Goal: Information Seeking & Learning: Check status

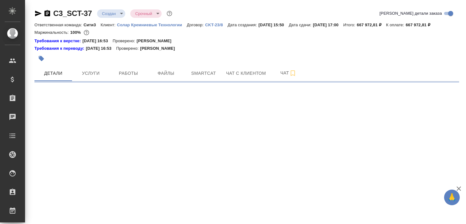
select select "RU"
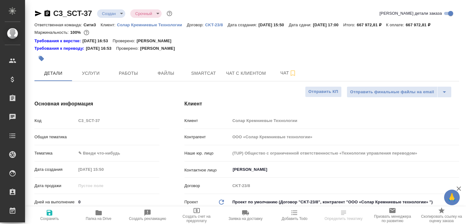
type textarea "x"
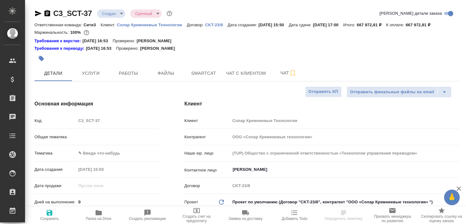
type textarea "x"
click at [457, 190] on icon "button" at bounding box center [458, 189] width 4 height 4
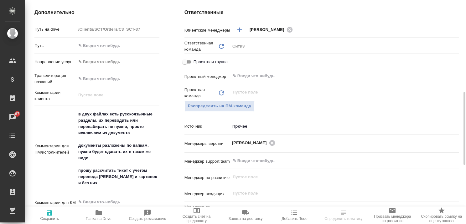
scroll to position [313, 0]
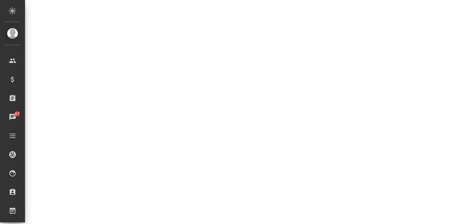
select select "RU"
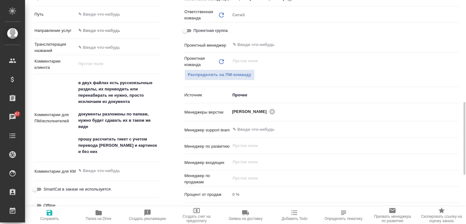
type textarea "x"
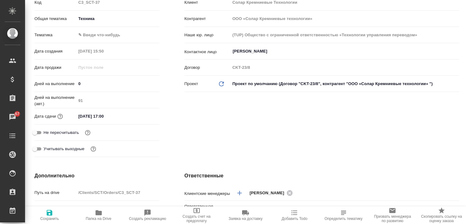
scroll to position [0, 0]
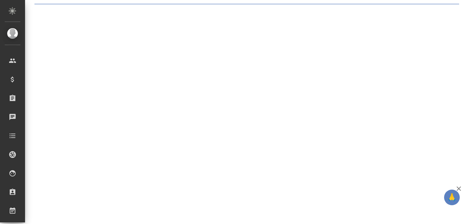
select select "RU"
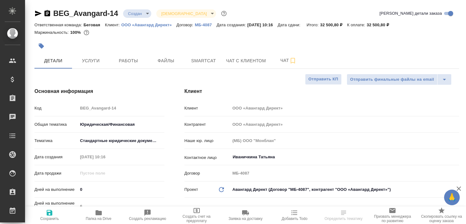
type textarea "x"
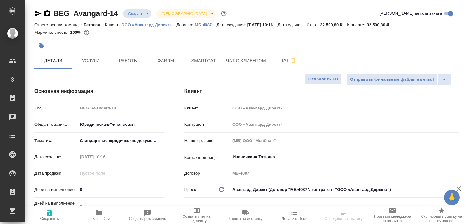
type textarea "x"
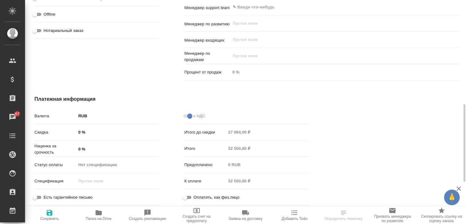
scroll to position [392, 0]
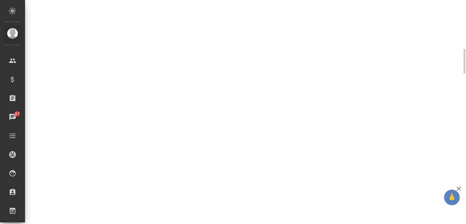
select select "RU"
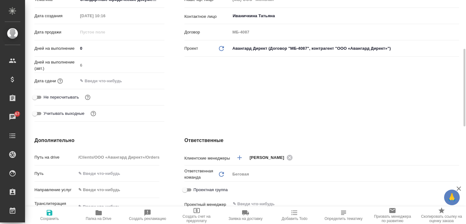
type textarea "x"
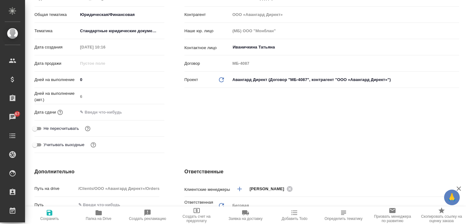
scroll to position [0, 0]
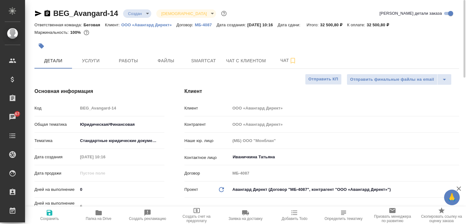
click at [150, 25] on p "ООО «Авангард Директ»" at bounding box center [148, 25] width 55 height 5
type textarea "x"
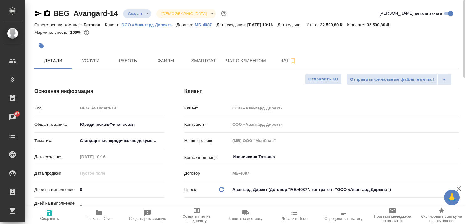
type textarea "x"
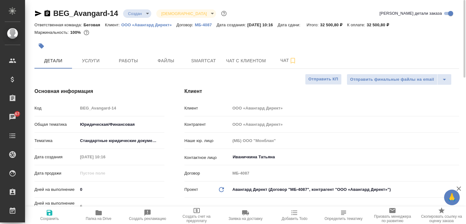
type textarea "x"
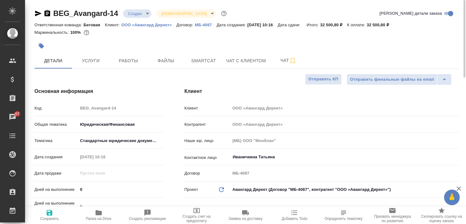
type textarea "x"
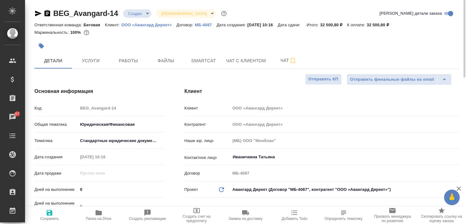
type textarea "x"
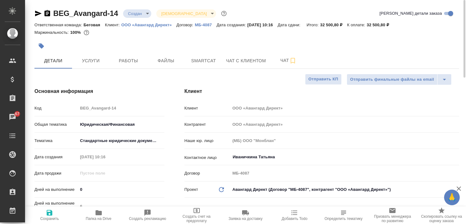
type textarea "x"
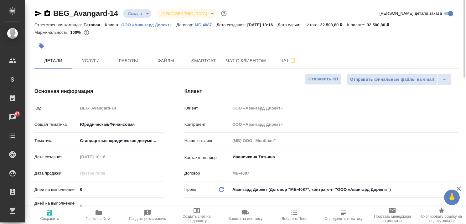
type textarea "x"
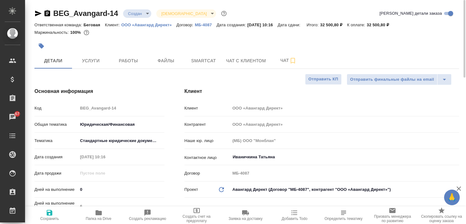
type textarea "x"
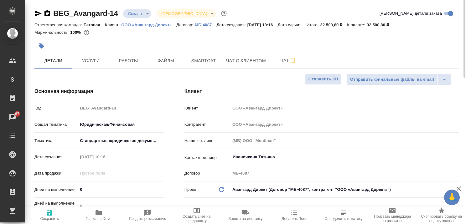
type textarea "x"
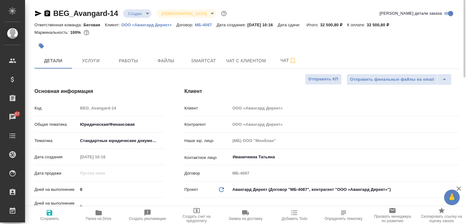
type textarea "x"
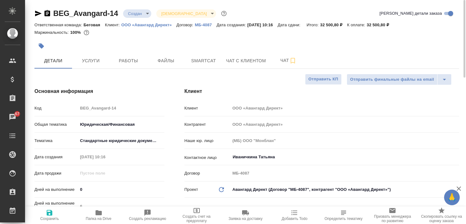
type textarea "x"
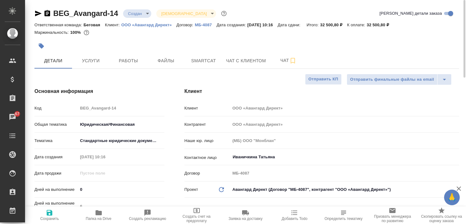
type textarea "x"
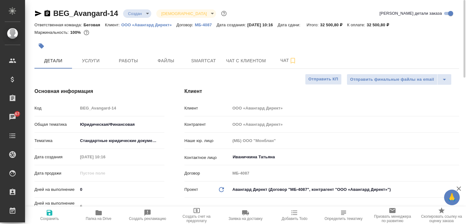
type textarea "x"
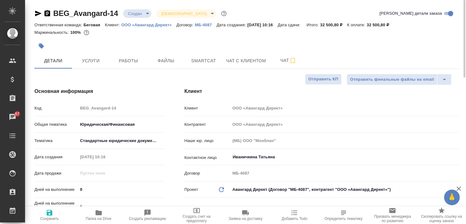
type textarea "x"
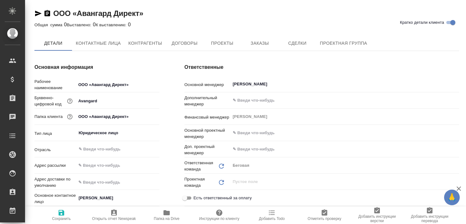
type textarea "x"
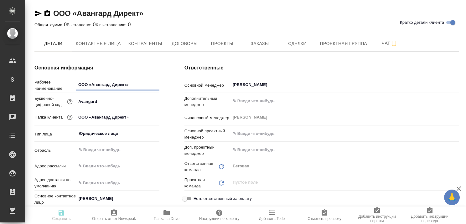
type textarea "x"
click at [224, 40] on span "Проекты" at bounding box center [222, 44] width 30 height 8
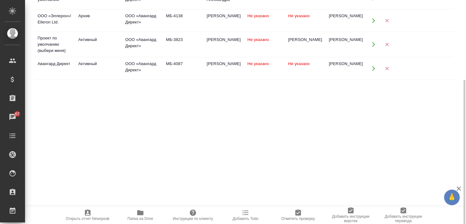
scroll to position [61, 0]
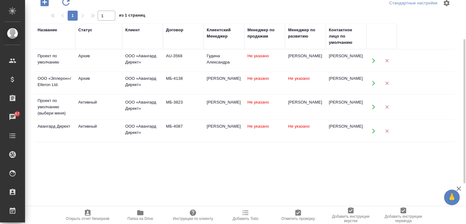
click at [141, 173] on div "Название Статус Клиент Договор Клиентский Менеджер Менеджер по продажам Менедже…" at bounding box center [243, 145] width 419 height 244
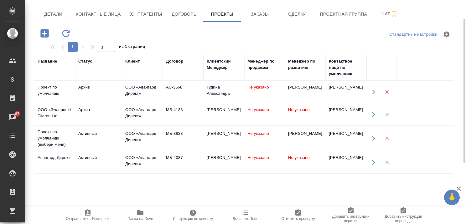
scroll to position [0, 0]
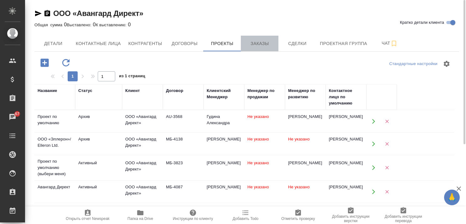
click at [257, 38] on button "Заказы" at bounding box center [260, 44] width 38 height 16
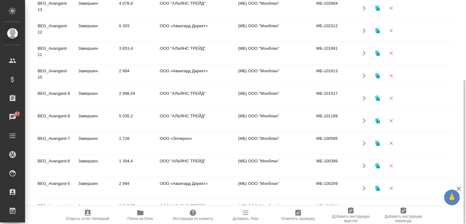
scroll to position [84, 0]
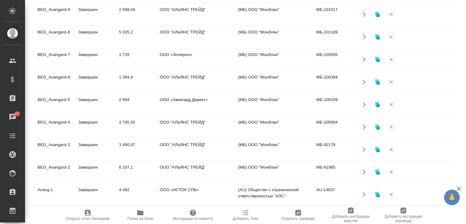
click at [458, 187] on icon "button" at bounding box center [459, 189] width 8 height 8
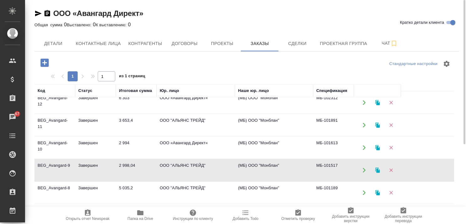
scroll to position [53, 0]
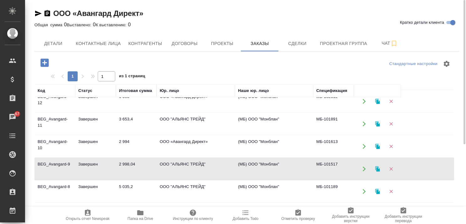
click at [88, 67] on td "Завершен" at bounding box center [95, 56] width 41 height 22
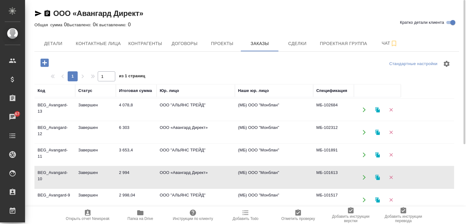
scroll to position [0, 0]
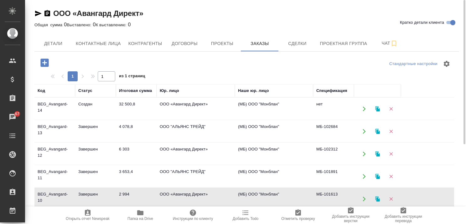
click at [89, 120] on td "Завершен" at bounding box center [95, 109] width 41 height 22
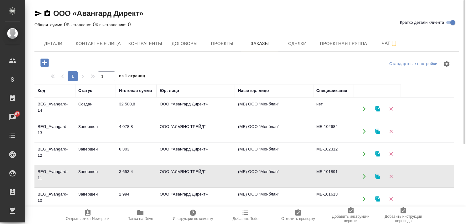
click at [89, 120] on td "Завершен" at bounding box center [95, 109] width 41 height 22
click at [86, 120] on td "Завершен" at bounding box center [95, 109] width 41 height 22
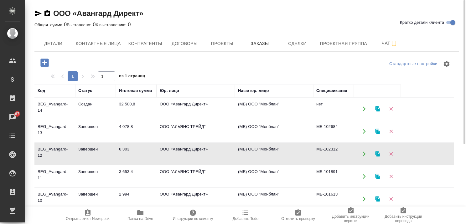
click at [86, 120] on td "Завершен" at bounding box center [95, 109] width 41 height 22
click at [83, 120] on td "Завершен" at bounding box center [95, 109] width 41 height 22
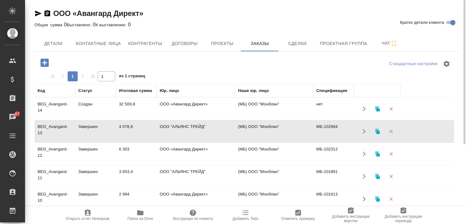
click at [83, 120] on td "Завершен" at bounding box center [95, 109] width 41 height 22
click at [90, 102] on td "Создан" at bounding box center [95, 109] width 41 height 22
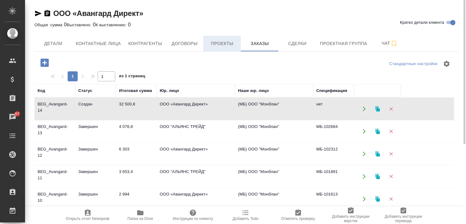
click at [214, 42] on span "Проекты" at bounding box center [222, 44] width 30 height 8
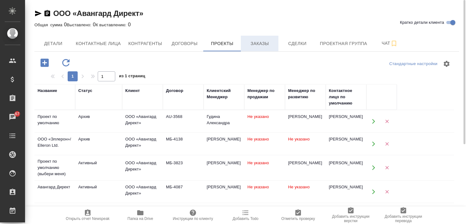
click at [260, 40] on span "Заказы" at bounding box center [259, 44] width 30 height 8
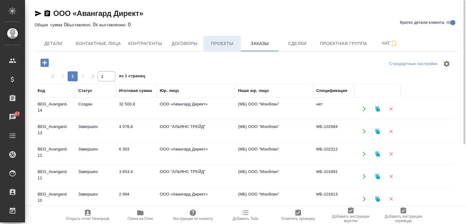
click at [230, 40] on span "Проекты" at bounding box center [222, 44] width 30 height 8
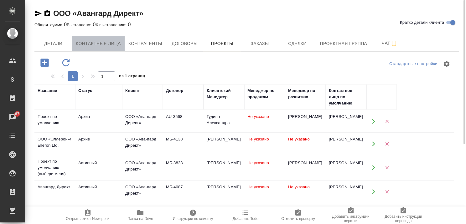
click at [115, 43] on span "Контактные лица" at bounding box center [98, 44] width 45 height 8
select select "RU"
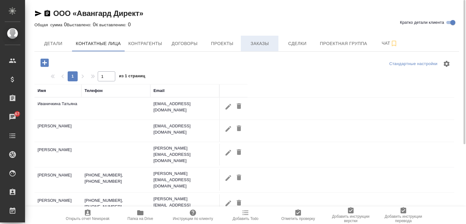
click at [251, 39] on button "Заказы" at bounding box center [260, 44] width 38 height 16
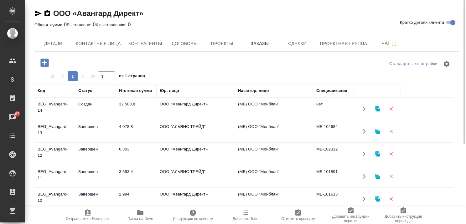
click at [125, 120] on td "4 078,8" at bounding box center [136, 109] width 41 height 22
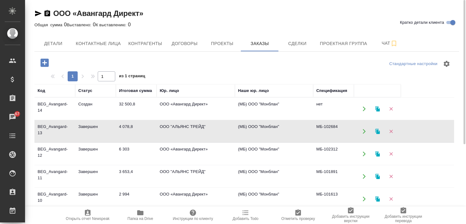
click at [125, 120] on td "4 078,8" at bounding box center [136, 109] width 41 height 22
click at [86, 120] on td "Завершен" at bounding box center [95, 109] width 41 height 22
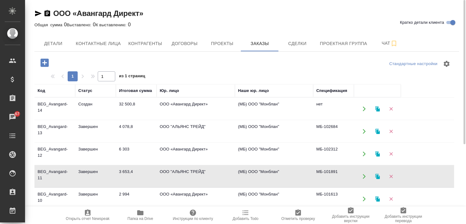
click at [86, 120] on td "Завершен" at bounding box center [95, 109] width 41 height 22
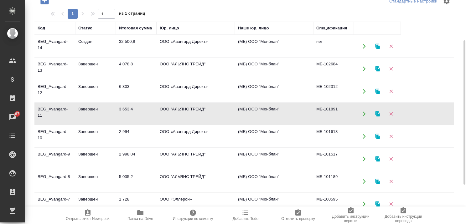
click at [94, 57] on td "Завершен" at bounding box center [95, 46] width 41 height 22
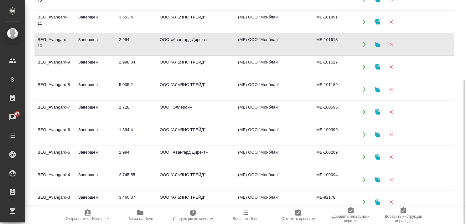
scroll to position [84, 0]
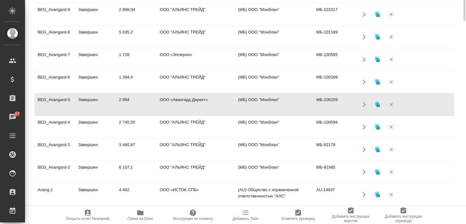
scroll to position [0, 0]
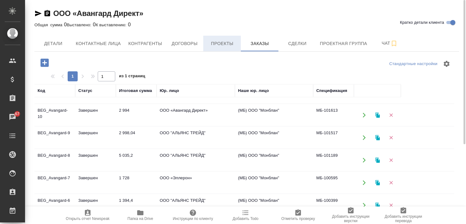
click at [218, 43] on span "Проекты" at bounding box center [222, 44] width 30 height 8
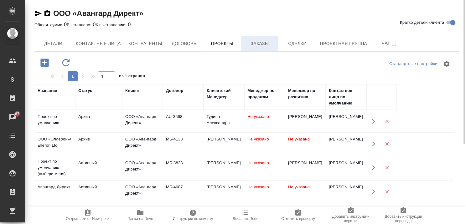
click at [260, 43] on span "Заказы" at bounding box center [259, 44] width 30 height 8
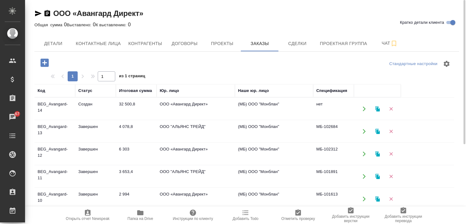
scroll to position [63, 0]
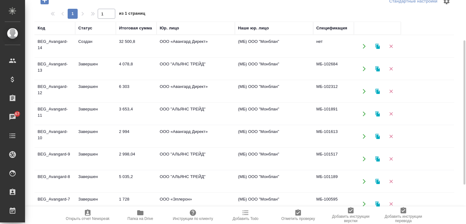
click at [85, 57] on td "Завершен" at bounding box center [95, 46] width 41 height 22
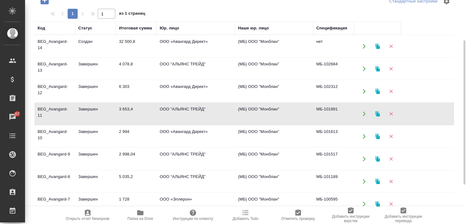
click at [85, 57] on td "Завершен" at bounding box center [95, 46] width 41 height 22
click at [93, 57] on td "Завершен" at bounding box center [95, 46] width 41 height 22
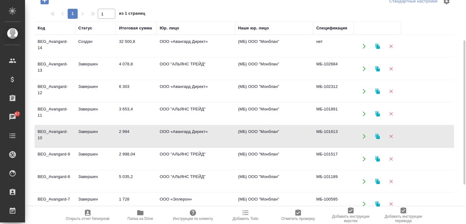
click at [85, 57] on td "Завершен" at bounding box center [95, 46] width 41 height 22
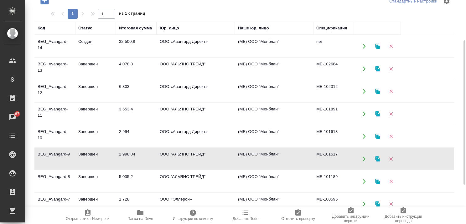
click at [85, 57] on td "Завершен" at bounding box center [95, 46] width 41 height 22
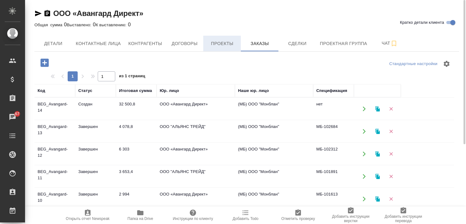
click at [217, 40] on span "Проекты" at bounding box center [222, 44] width 30 height 8
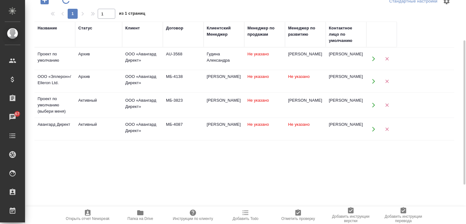
scroll to position [31, 0]
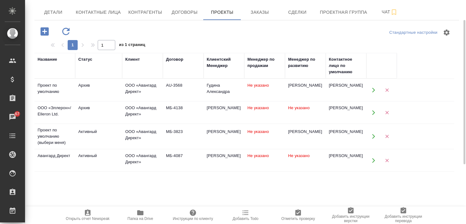
click at [369, 135] on button "button" at bounding box center [373, 136] width 13 height 13
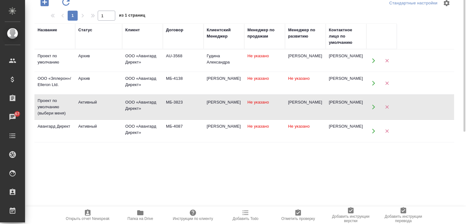
scroll to position [0, 0]
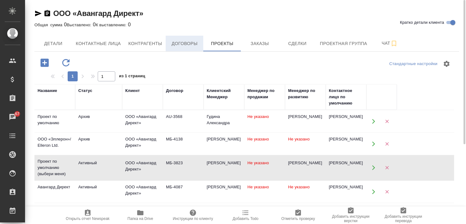
click at [188, 42] on span "Договоры" at bounding box center [184, 44] width 30 height 8
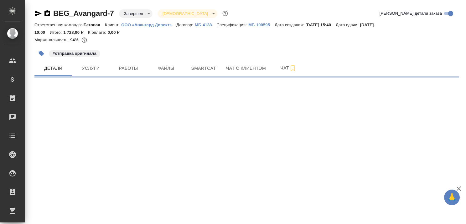
select select "RU"
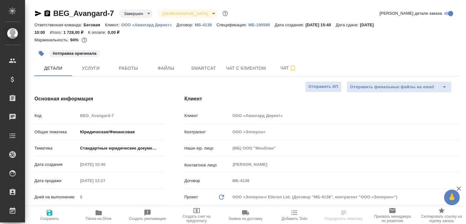
type textarea "x"
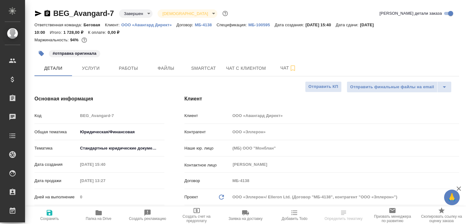
type textarea "x"
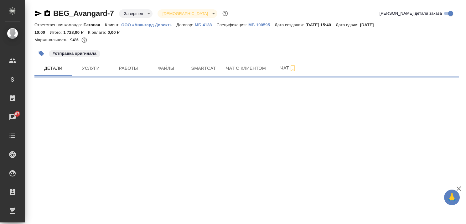
select select "RU"
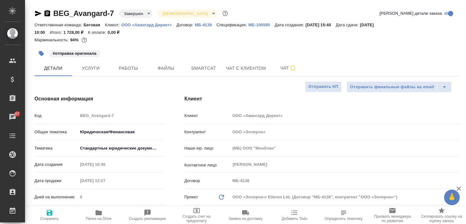
type textarea "x"
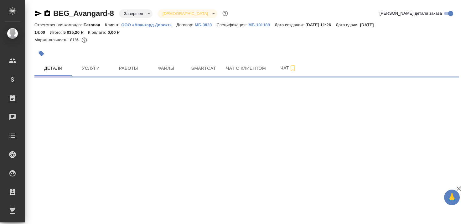
select select "RU"
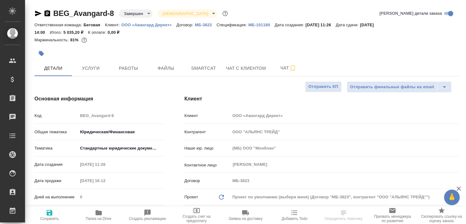
type textarea "x"
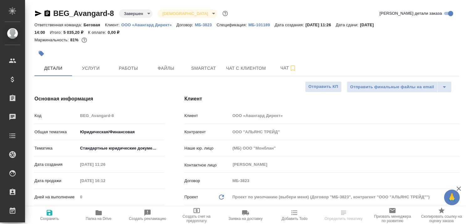
type textarea "x"
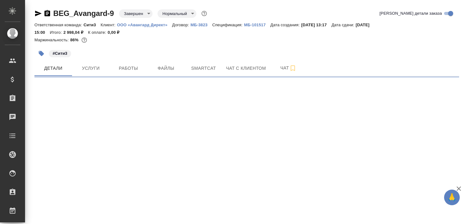
select select "RU"
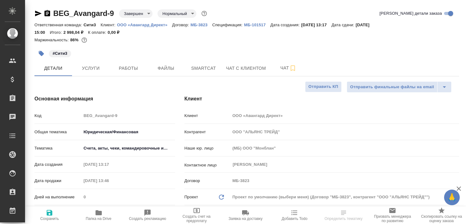
type textarea "x"
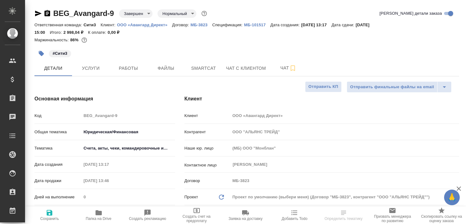
type textarea "x"
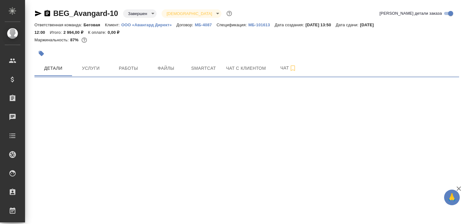
select select "RU"
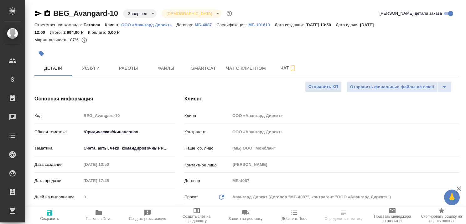
type textarea "x"
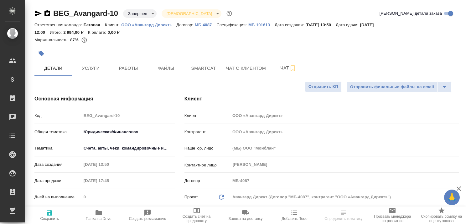
type textarea "x"
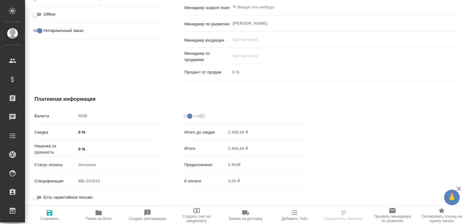
scroll to position [211, 0]
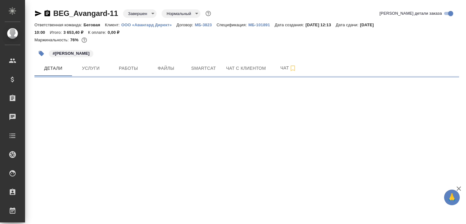
select select "RU"
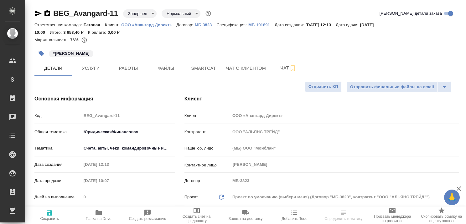
type textarea "x"
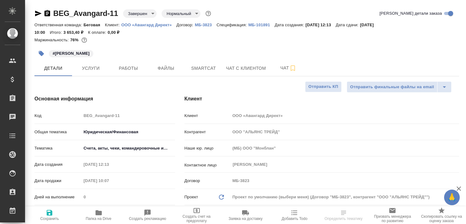
type textarea "x"
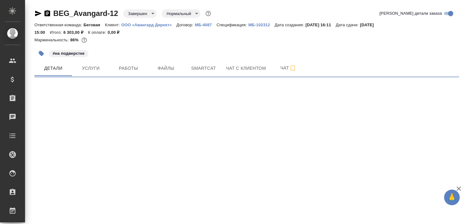
select select "RU"
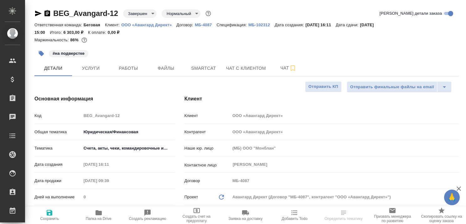
type textarea "x"
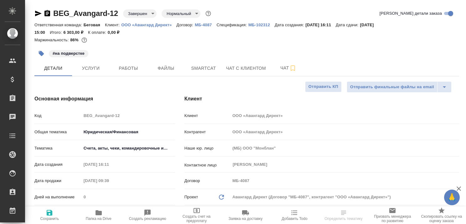
type textarea "x"
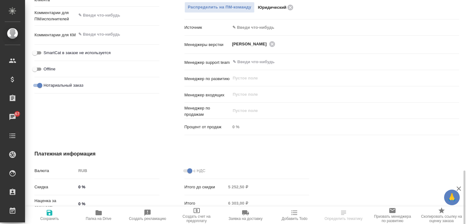
scroll to position [407, 0]
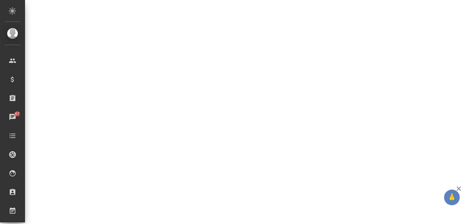
select select "RU"
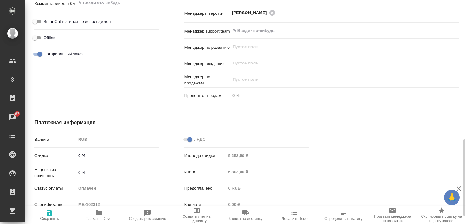
type textarea "x"
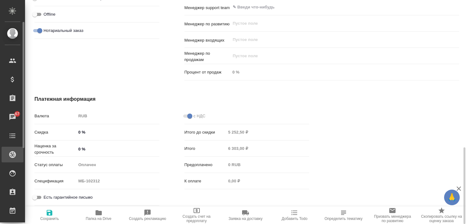
type textarea "x"
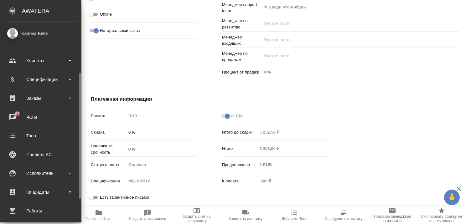
scroll to position [63, 0]
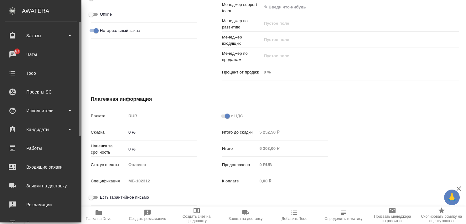
type textarea "x"
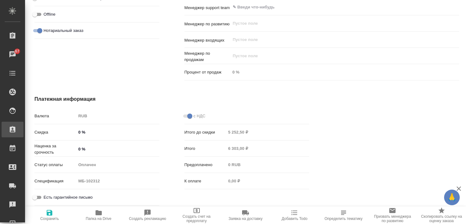
type textarea "x"
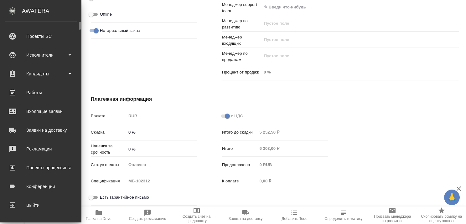
scroll to position [0, 0]
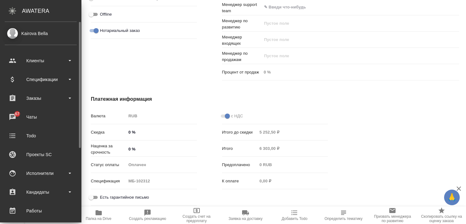
type textarea "x"
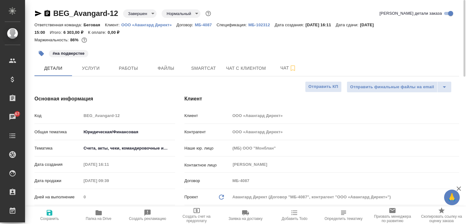
type textarea "x"
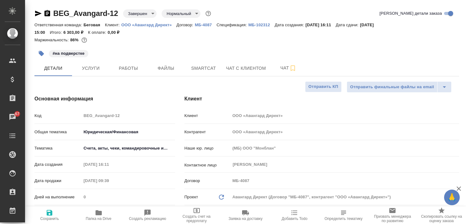
type textarea "x"
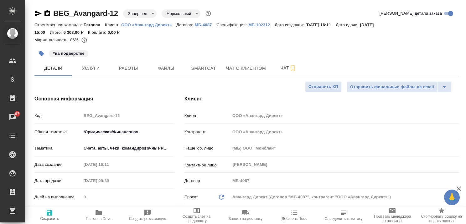
type textarea "x"
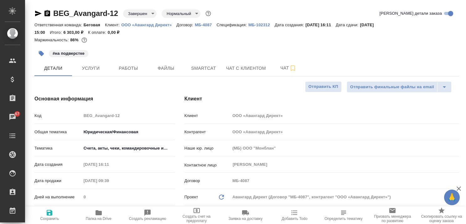
type textarea "x"
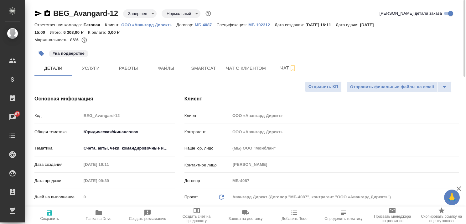
type textarea "x"
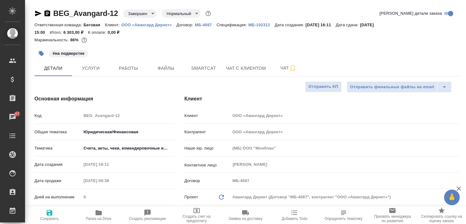
type textarea "x"
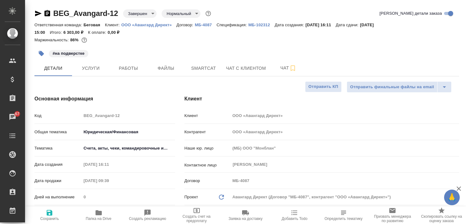
type textarea "x"
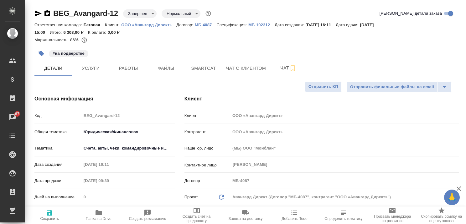
type textarea "x"
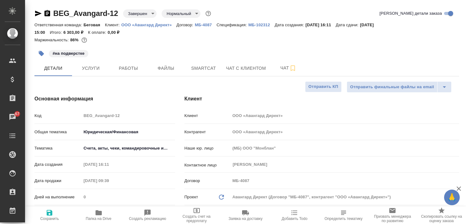
type textarea "x"
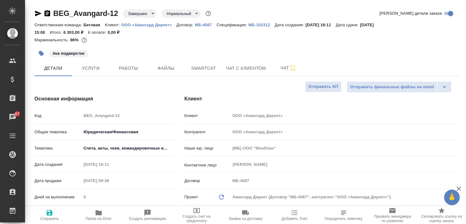
type textarea "x"
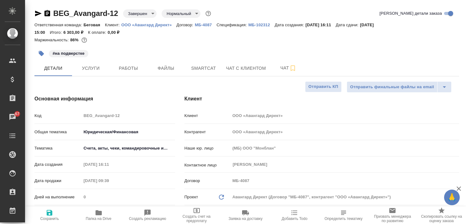
type textarea "x"
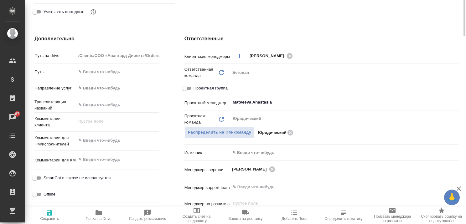
scroll to position [157, 0]
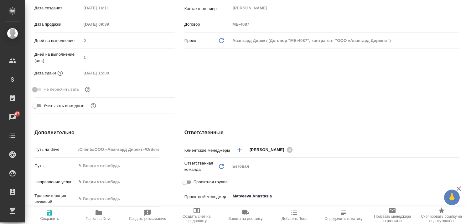
type textarea "x"
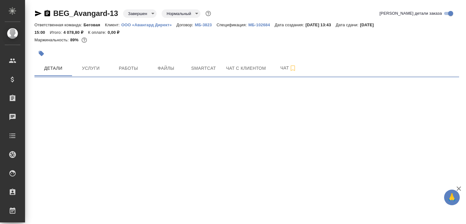
select select "RU"
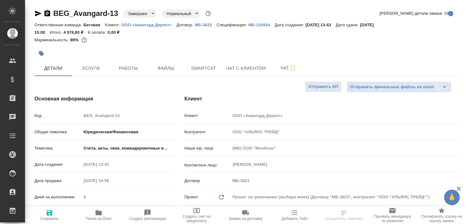
type textarea "x"
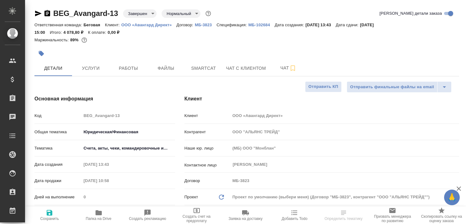
type textarea "x"
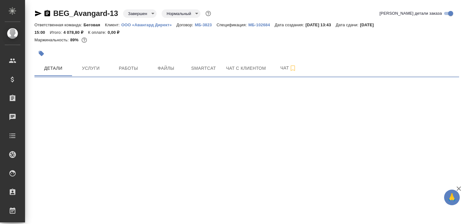
select select "RU"
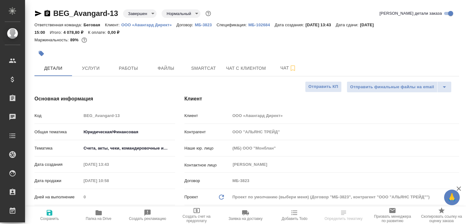
type textarea "x"
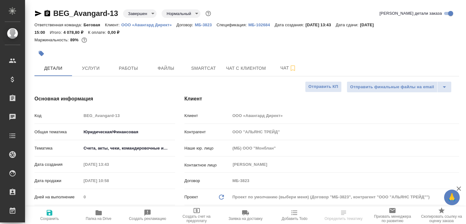
type textarea "x"
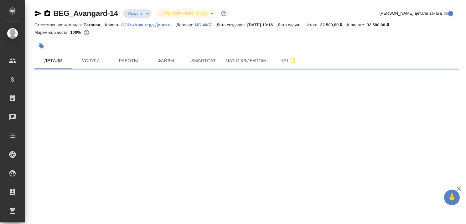
select select "RU"
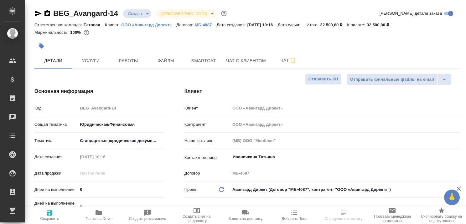
type textarea "x"
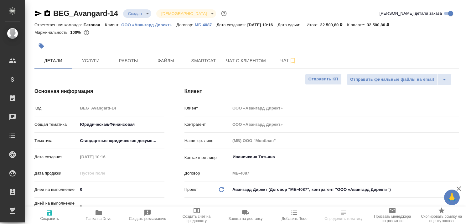
type textarea "x"
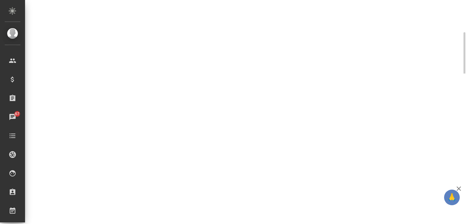
select select "RU"
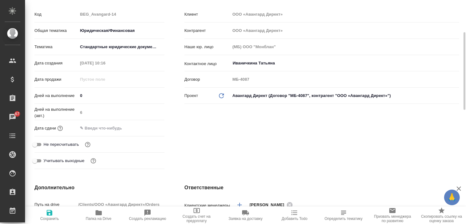
type textarea "x"
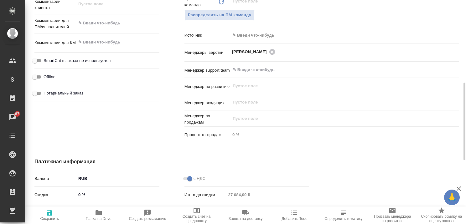
scroll to position [329, 0]
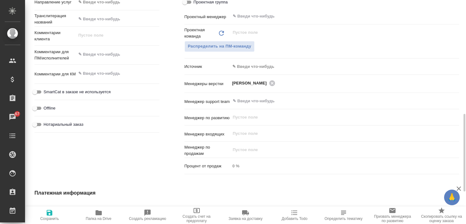
type textarea "x"
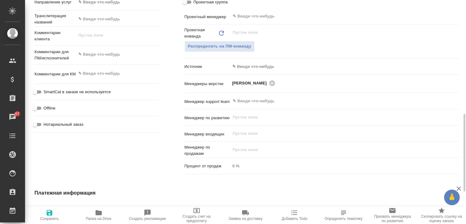
type textarea "x"
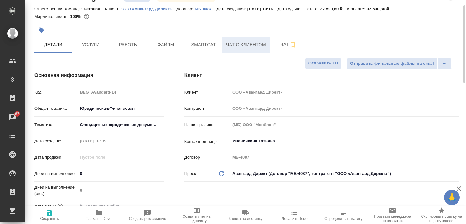
scroll to position [0, 0]
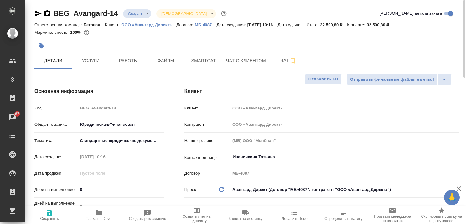
type textarea "x"
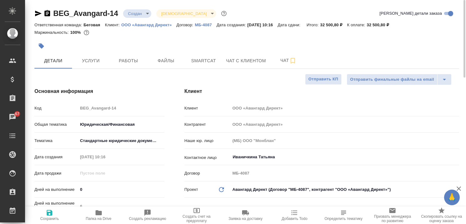
type textarea "x"
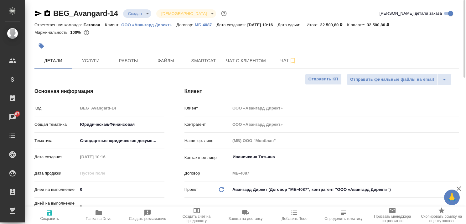
type textarea "x"
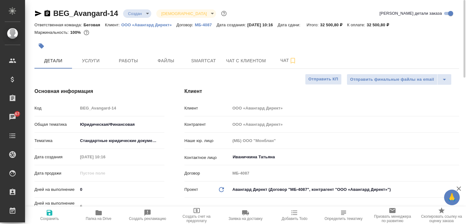
type textarea "x"
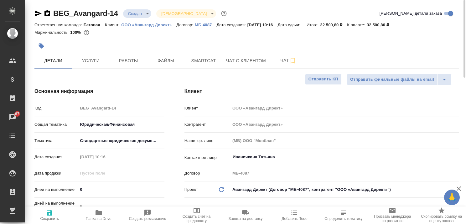
type textarea "x"
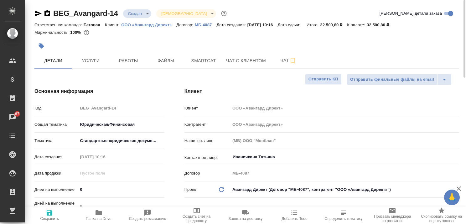
type textarea "x"
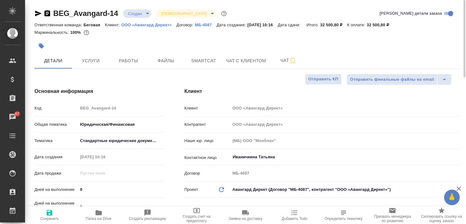
type textarea "x"
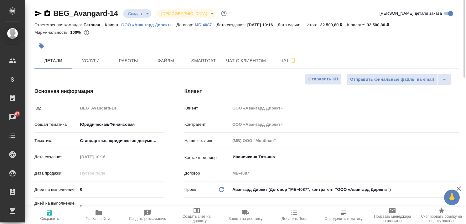
type textarea "x"
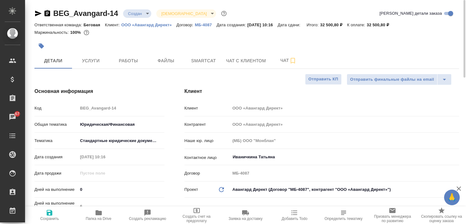
type textarea "x"
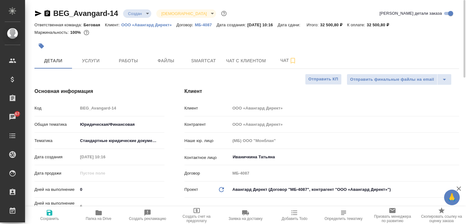
type textarea "x"
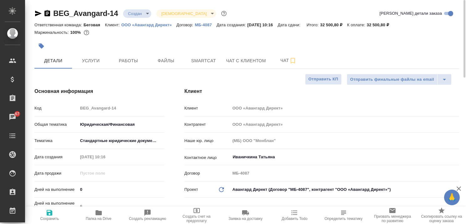
type textarea "x"
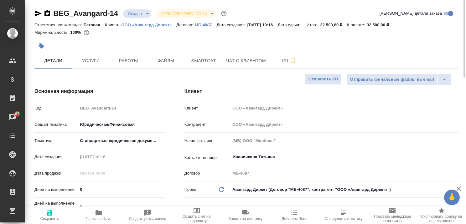
type textarea "x"
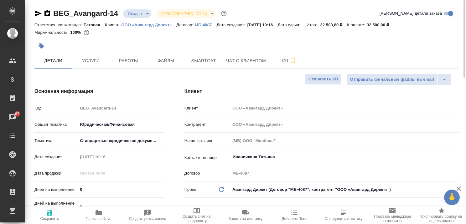
type textarea "x"
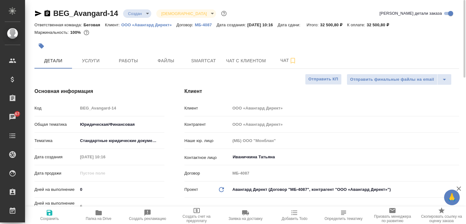
type textarea "x"
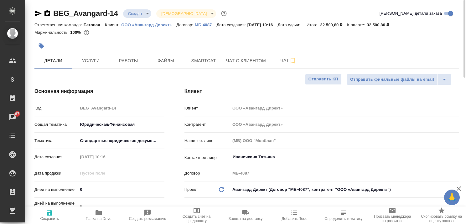
type textarea "x"
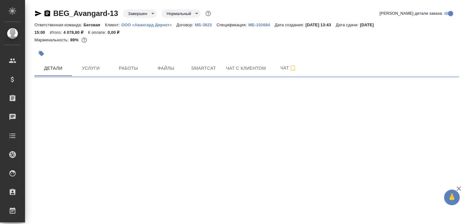
select select "RU"
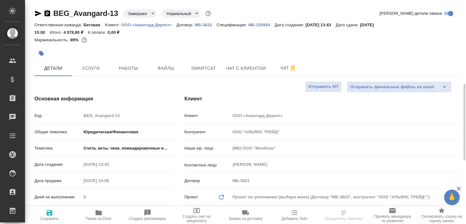
type textarea "x"
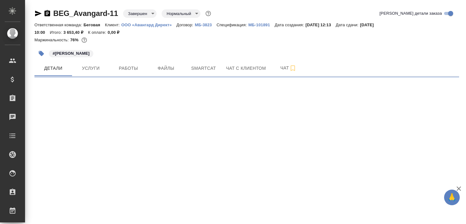
select select "RU"
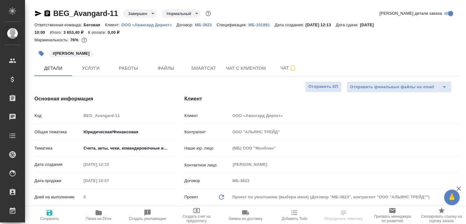
type textarea "x"
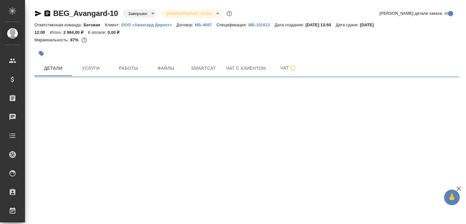
select select "RU"
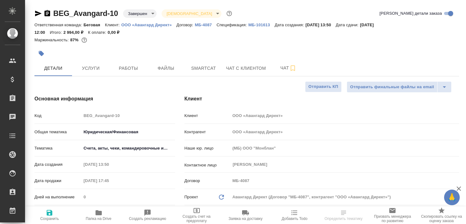
type textarea "x"
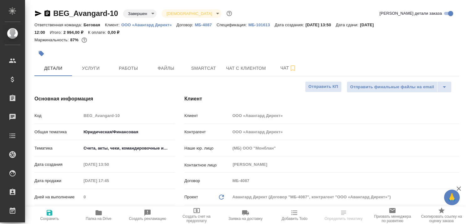
type textarea "x"
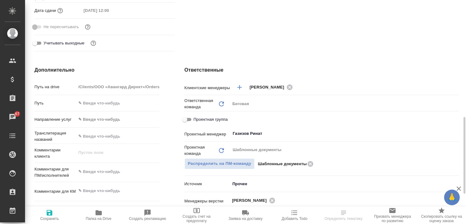
scroll to position [313, 0]
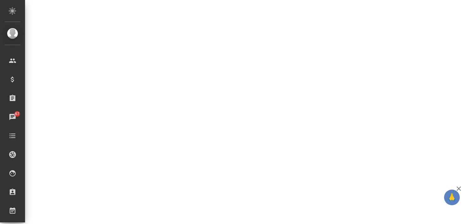
select select "RU"
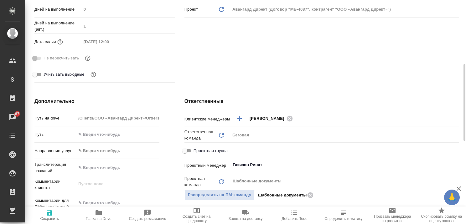
type textarea "x"
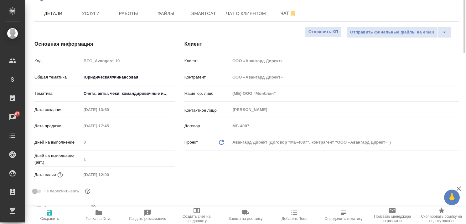
scroll to position [0, 0]
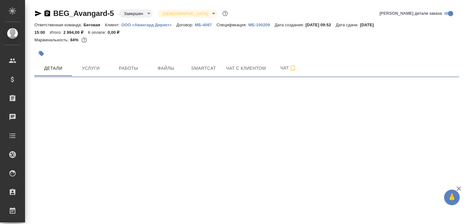
select select "RU"
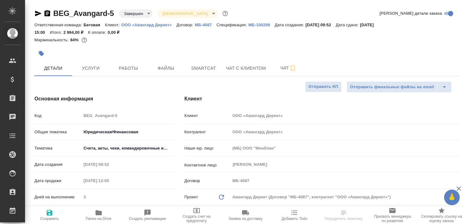
type textarea "x"
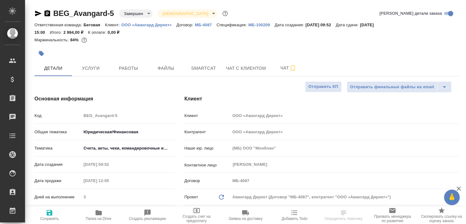
type textarea "x"
select select "RU"
type textarea "x"
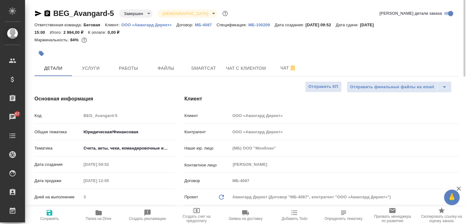
type textarea "x"
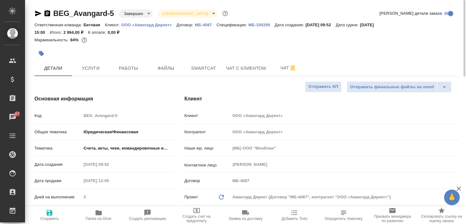
type textarea "x"
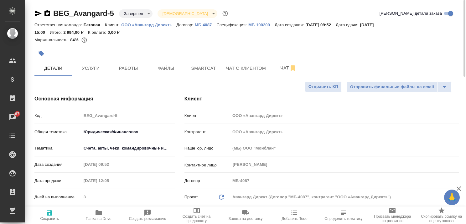
type textarea "x"
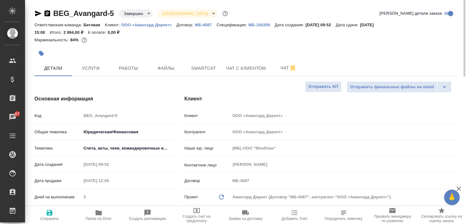
type textarea "x"
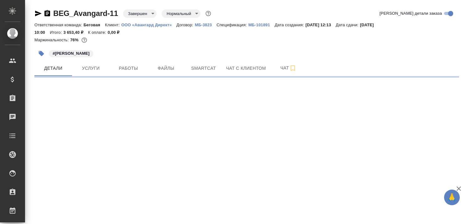
select select "RU"
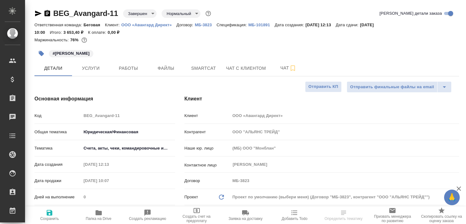
type textarea "x"
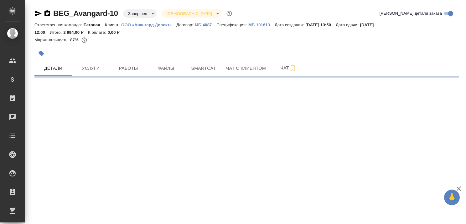
select select "RU"
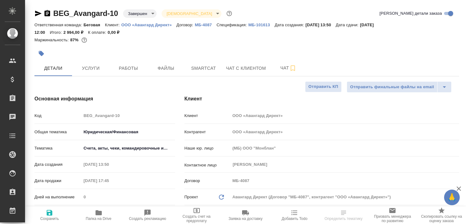
type textarea "x"
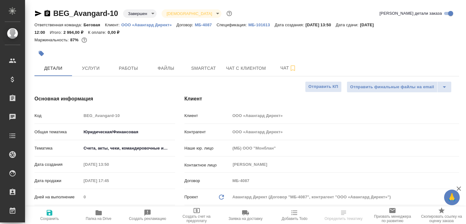
type textarea "x"
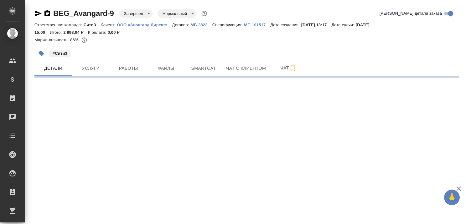
select select "RU"
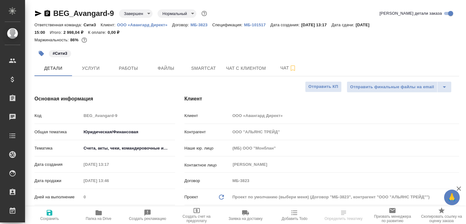
type textarea "x"
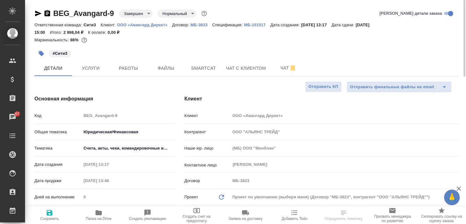
type textarea "x"
select select "RU"
type textarea "x"
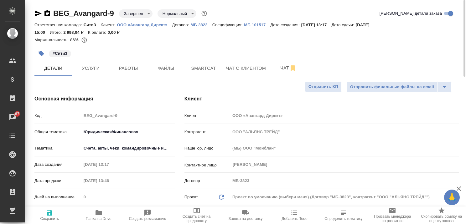
type textarea "x"
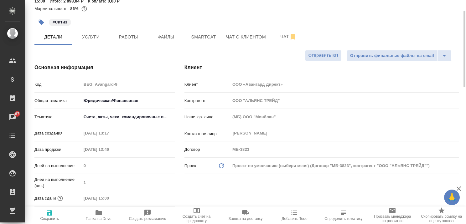
type textarea "x"
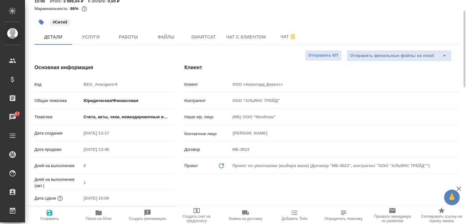
type textarea "x"
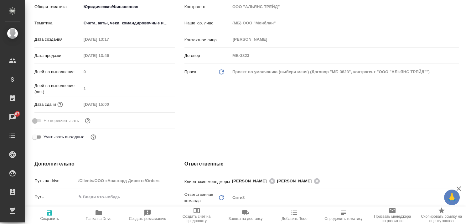
scroll to position [0, 0]
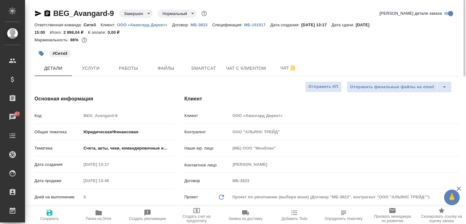
type textarea "x"
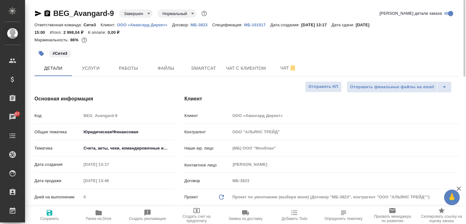
type textarea "x"
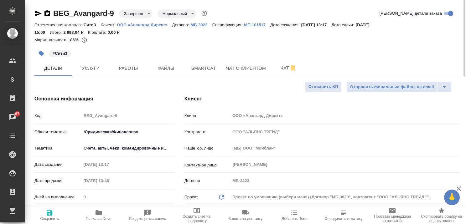
type textarea "x"
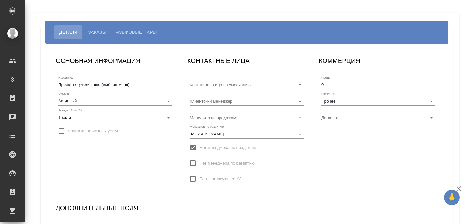
type input "[PERSON_NAME]"
type input "МБ-3823"
type input "[PERSON_NAME]"
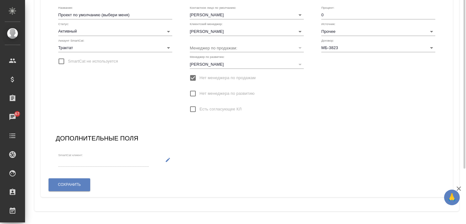
scroll to position [7, 0]
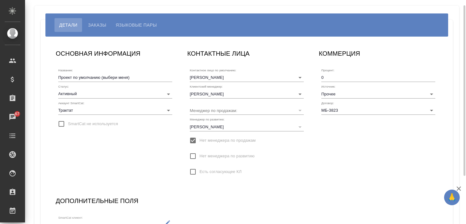
click at [91, 76] on input "Проект по умолчанию (выбери меня)" at bounding box center [115, 77] width 114 height 9
click at [100, 77] on input "Проект по умолчанию (выбери меня)" at bounding box center [115, 77] width 114 height 9
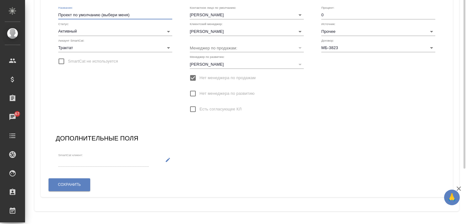
scroll to position [39, 0]
